Goal: Task Accomplishment & Management: Manage account settings

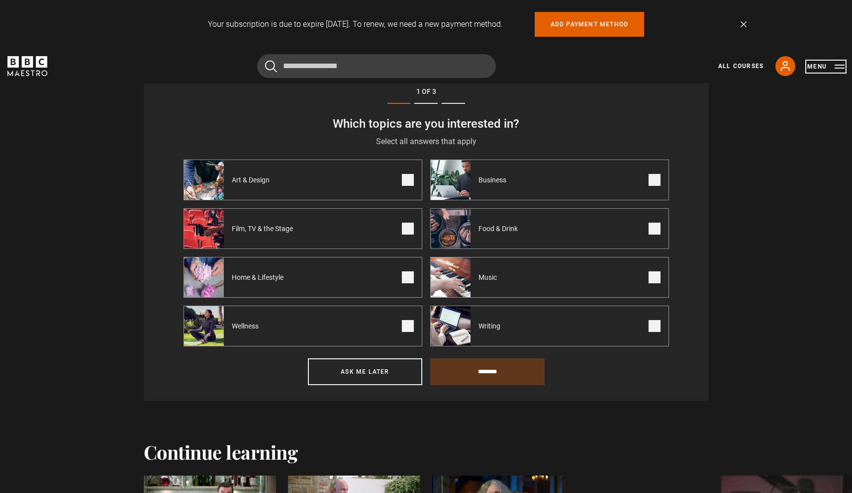
click at [841, 69] on button "Menu" at bounding box center [825, 67] width 37 height 10
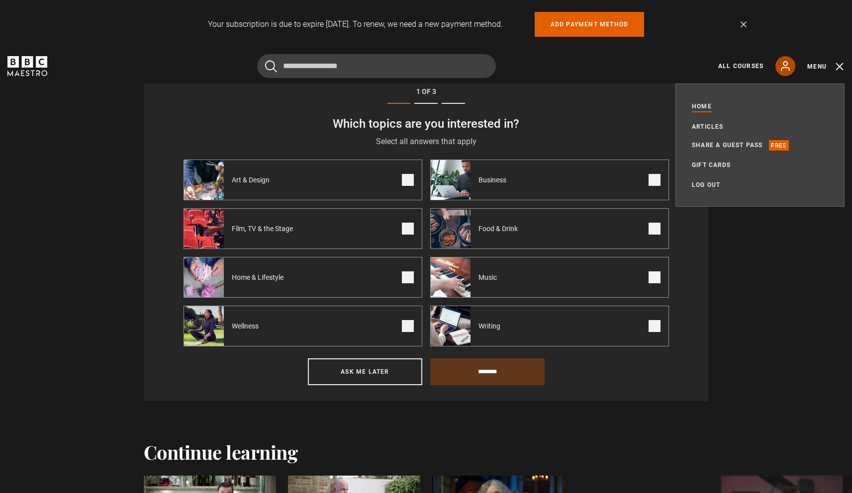
click at [783, 68] on icon at bounding box center [785, 66] width 8 height 9
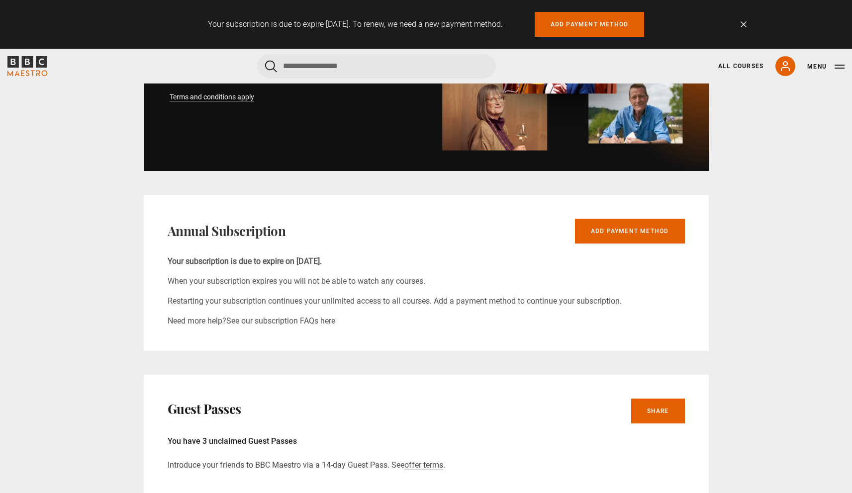
scroll to position [476, 0]
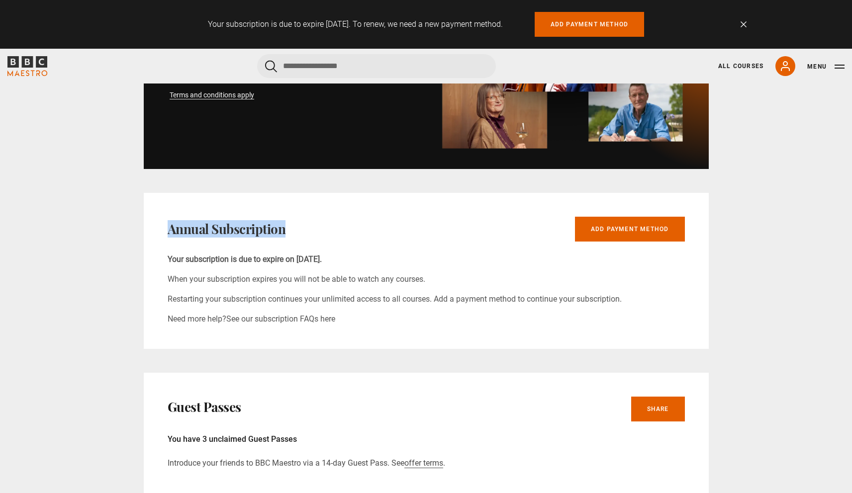
drag, startPoint x: 284, startPoint y: 229, endPoint x: 176, endPoint y: 208, distance: 110.9
click at [176, 208] on div "Annual Subscription Add payment method Your subscription is due to expire on [D…" at bounding box center [426, 271] width 565 height 156
copy h2 "Annual Subscription"
click at [171, 191] on div "Profile Edit Name [PERSON_NAME] Email [EMAIL_ADDRESS][DOMAIN_NAME] Password You…" at bounding box center [426, 452] width 565 height 1521
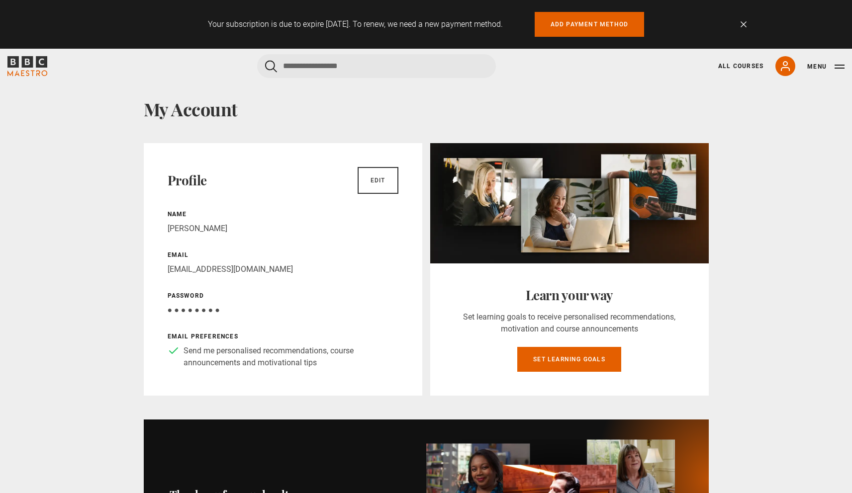
scroll to position [0, 0]
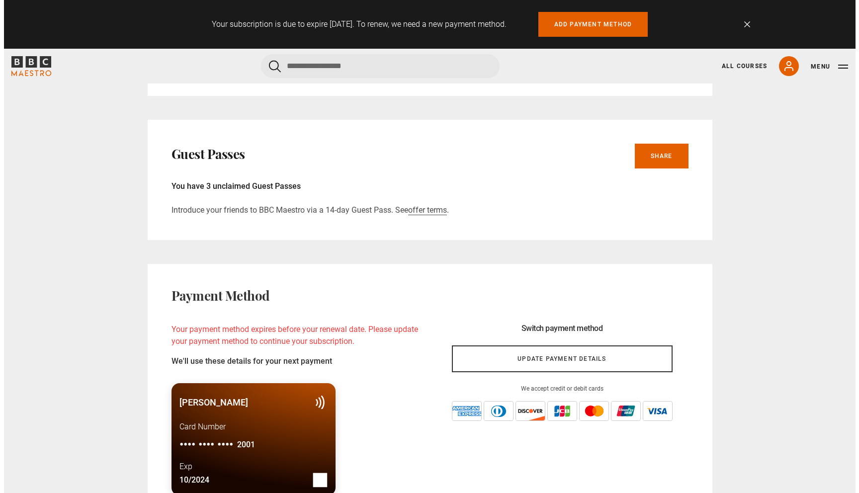
scroll to position [741, 0]
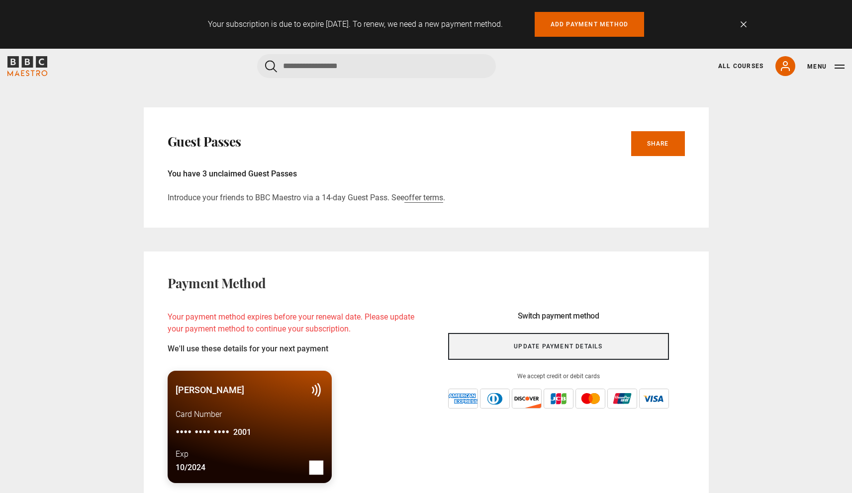
click at [540, 344] on link "Update payment details" at bounding box center [558, 346] width 221 height 27
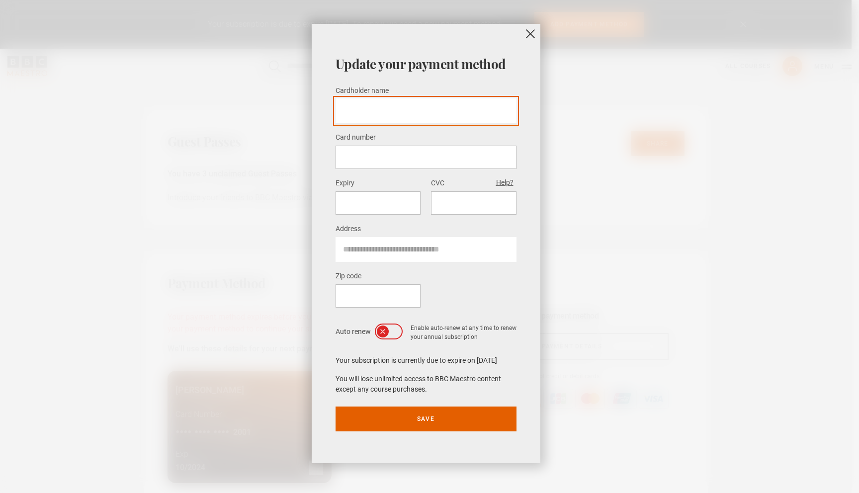
click at [424, 109] on input "Cardholder name *" at bounding box center [426, 110] width 181 height 25
type input "*********"
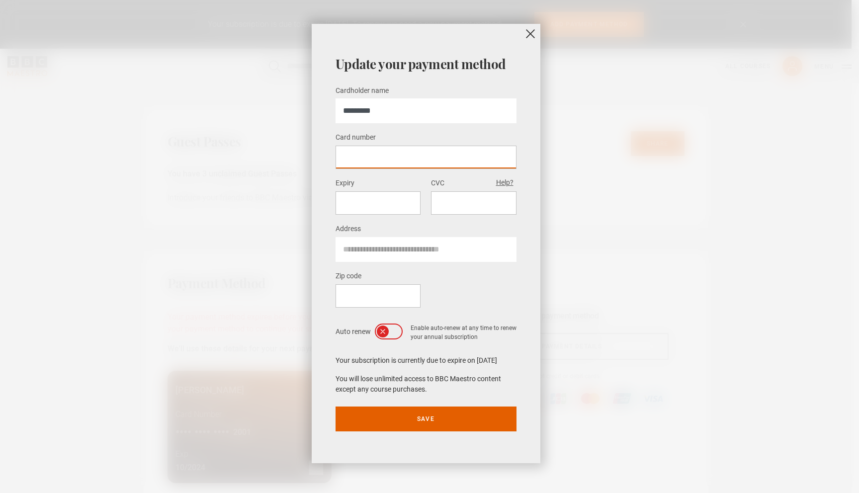
click at [384, 208] on div at bounding box center [378, 202] width 85 height 23
click at [483, 209] on div at bounding box center [473, 202] width 85 height 23
click at [405, 255] on input "Address" at bounding box center [426, 249] width 181 height 25
type input "**********"
click at [395, 333] on icon at bounding box center [395, 332] width 8 height 8
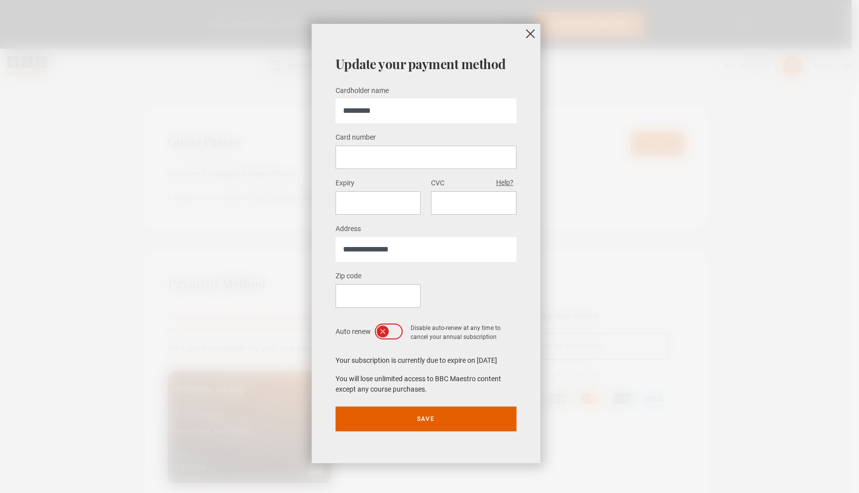
click at [379, 331] on icon at bounding box center [383, 332] width 8 height 8
click at [397, 332] on icon at bounding box center [395, 332] width 8 height 8
click at [433, 422] on button "Save" at bounding box center [426, 419] width 181 height 25
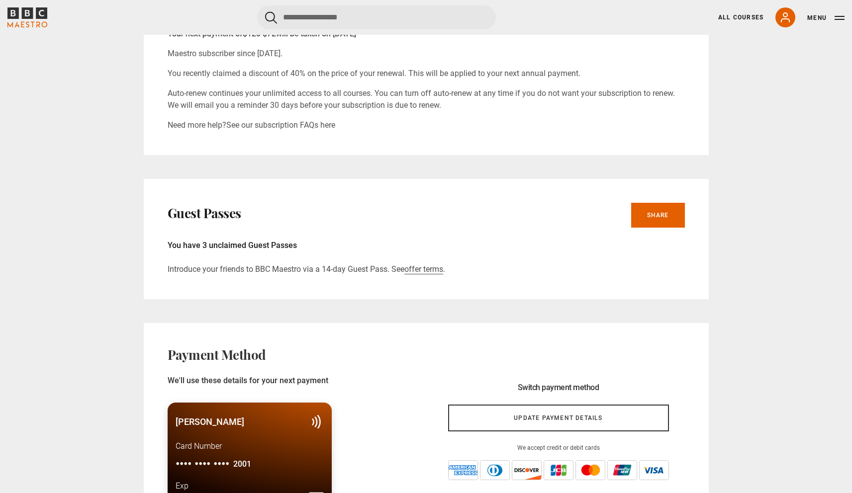
scroll to position [332, 0]
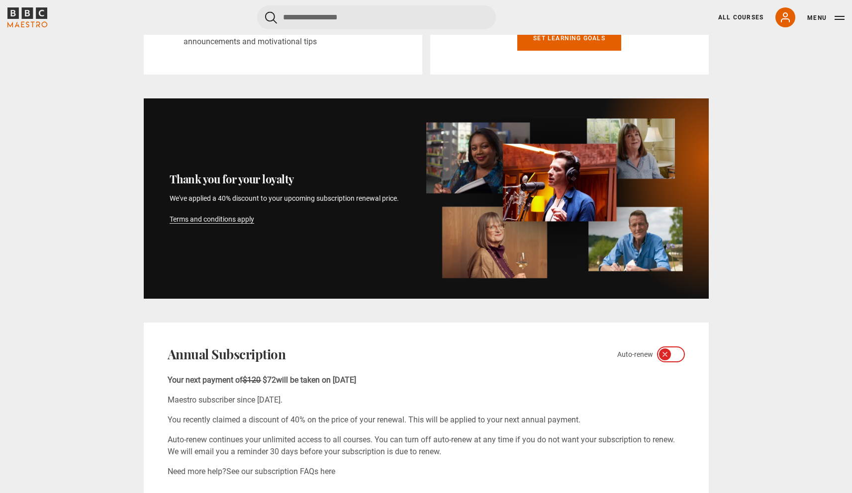
click at [23, 9] on icon "BBC Maestro" at bounding box center [27, 12] width 11 height 11
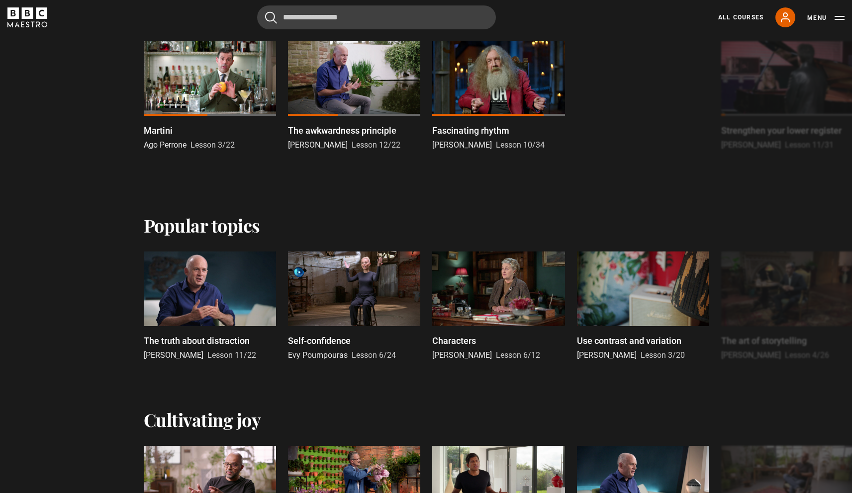
scroll to position [693, 0]
